Goal: Information Seeking & Learning: Learn about a topic

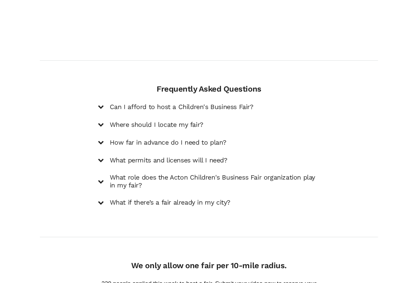
scroll to position [923, 0]
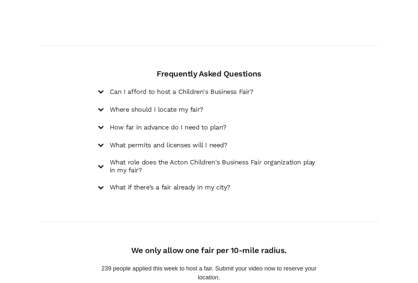
click at [99, 89] on icon at bounding box center [101, 92] width 6 height 6
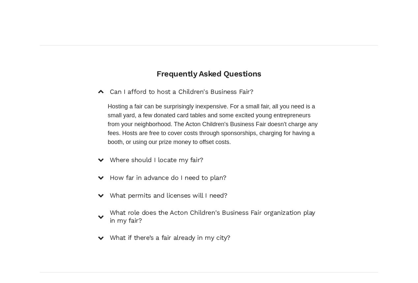
click at [100, 89] on icon at bounding box center [101, 92] width 6 height 6
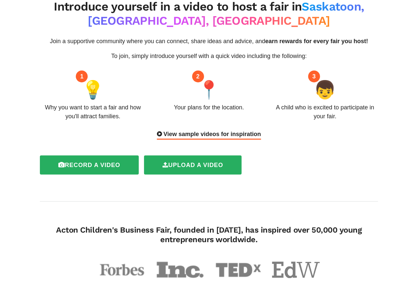
scroll to position [27, 0]
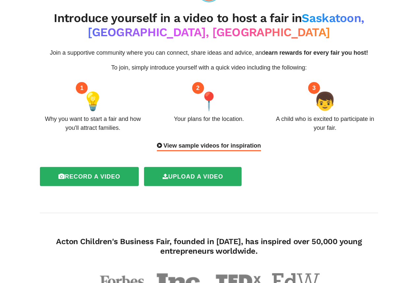
click at [225, 146] on div "View sample videos for inspiration" at bounding box center [209, 146] width 104 height 10
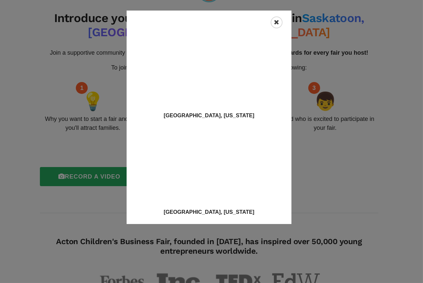
click at [277, 21] on icon "Close" at bounding box center [276, 22] width 5 height 7
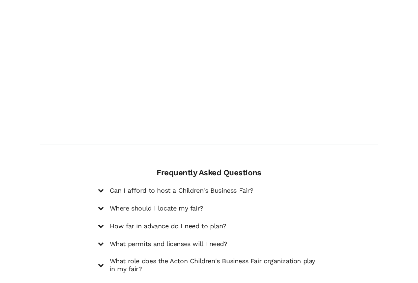
scroll to position [984, 0]
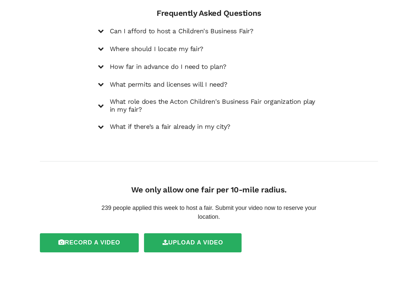
click at [101, 64] on icon at bounding box center [101, 67] width 6 height 6
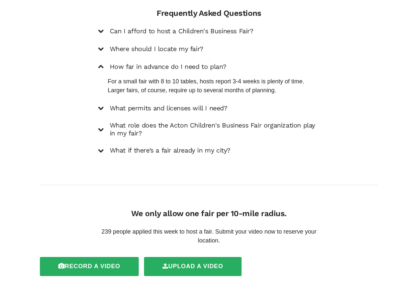
click at [105, 104] on div "What permits and licenses will I need?" at bounding box center [209, 108] width 222 height 9
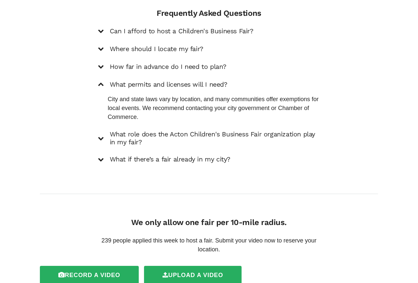
click at [103, 131] on div "What role does the Acton Children's Business Fair organization play in my fair?" at bounding box center [209, 139] width 222 height 16
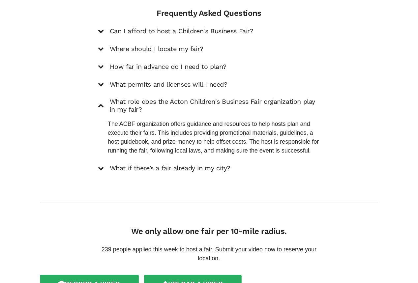
click at [101, 166] on icon at bounding box center [101, 169] width 6 height 6
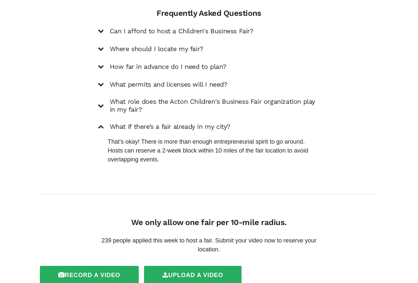
click at [99, 123] on div at bounding box center [101, 127] width 6 height 9
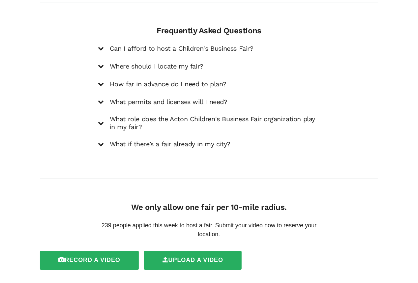
scroll to position [951, 0]
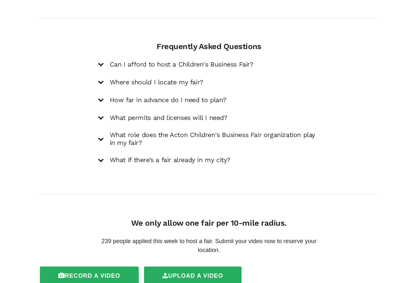
click at [121, 61] on h5 "Can I afford to host a Children's Business Fair?" at bounding box center [182, 65] width 144 height 8
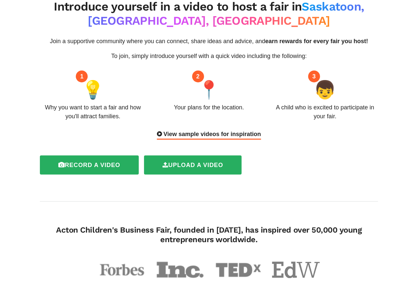
scroll to position [0, 0]
